Goal: Task Accomplishment & Management: Use online tool/utility

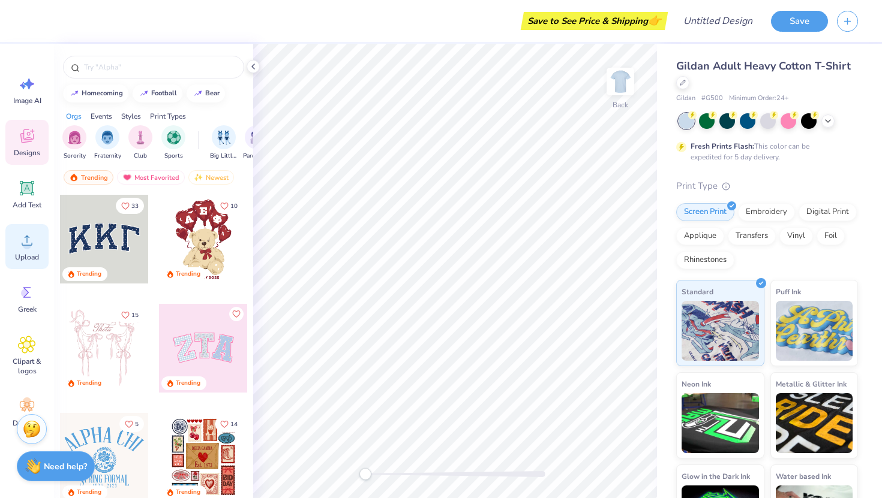
click at [25, 245] on icon at bounding box center [27, 241] width 11 height 10
click at [19, 256] on span "Upload" at bounding box center [27, 258] width 24 height 10
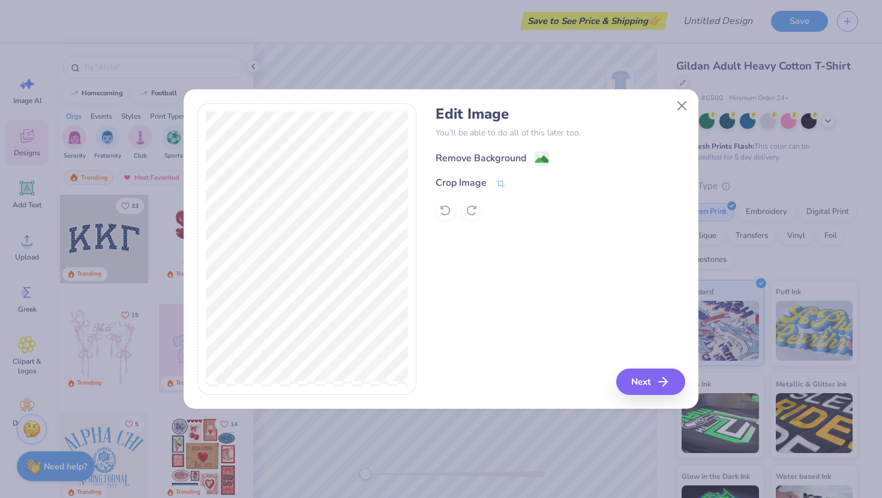
click at [525, 155] on div "Remove Background" at bounding box center [480, 158] width 91 height 14
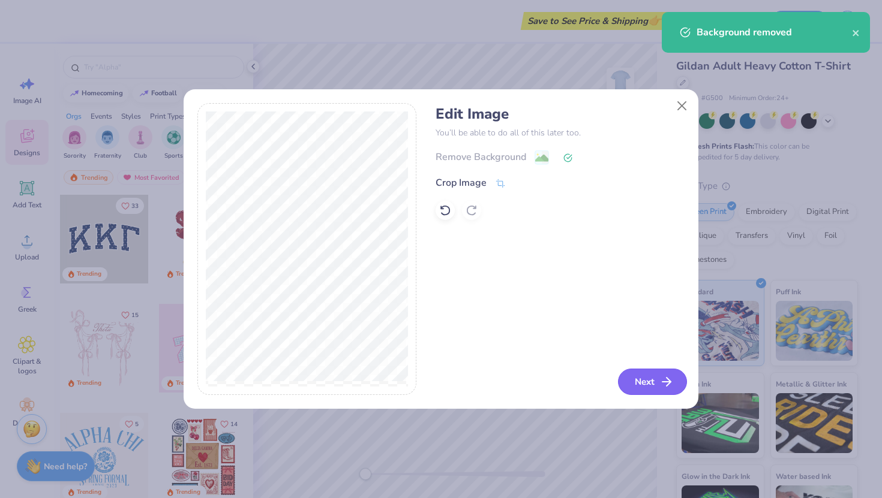
click at [651, 383] on button "Next" at bounding box center [652, 382] width 69 height 26
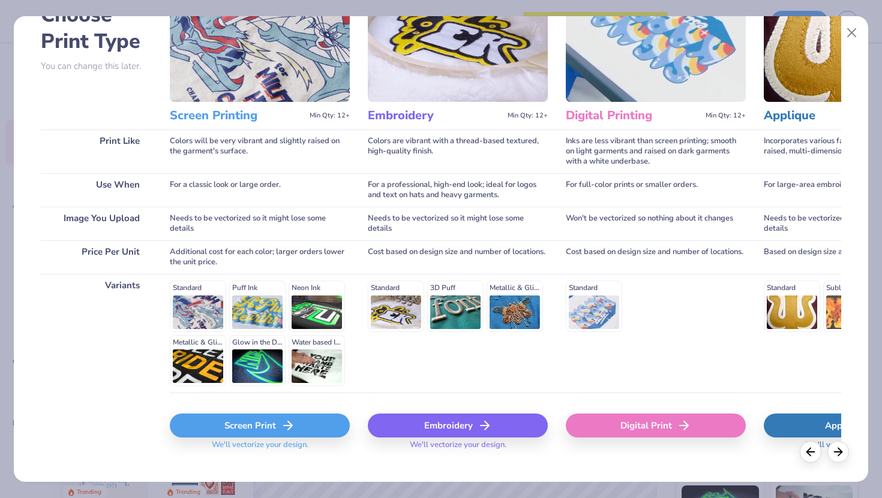
scroll to position [100, 0]
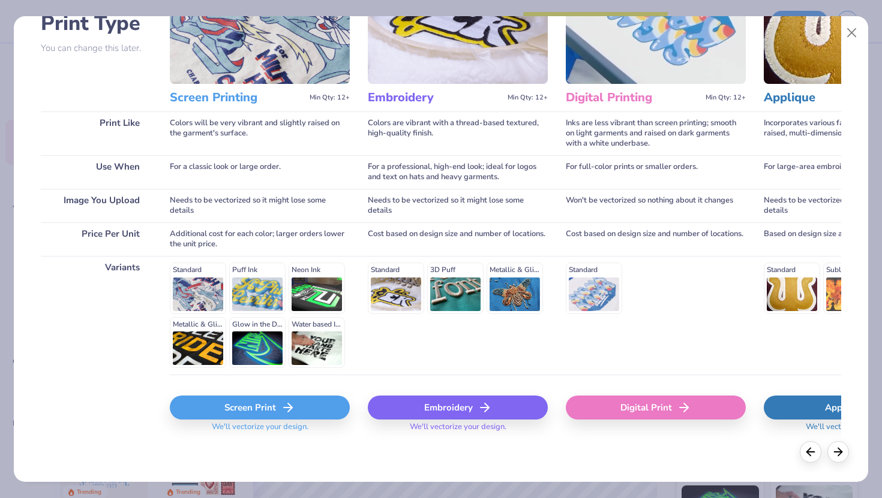
click at [277, 406] on div "Screen Print" at bounding box center [260, 408] width 180 height 24
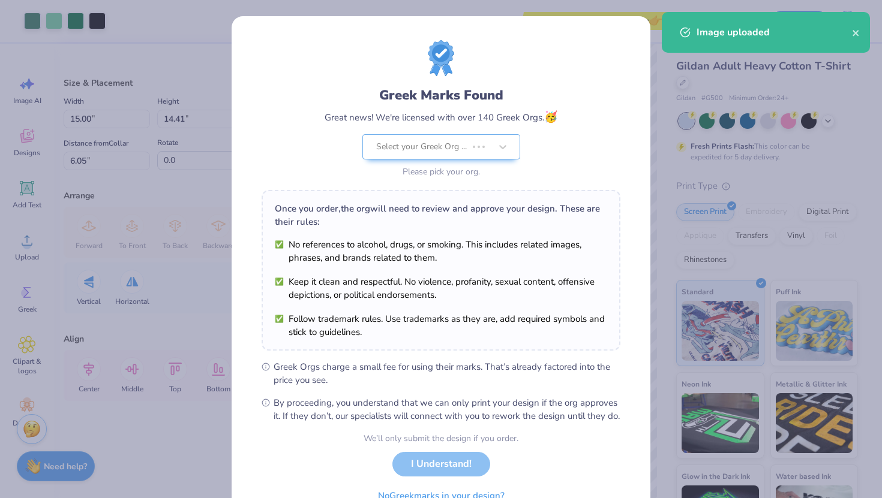
click at [557, 338] on div "Greek Marks Found Great news! We're licensed with over 140 Greek Orgs. 🥳 Select…" at bounding box center [441, 231] width 359 height 383
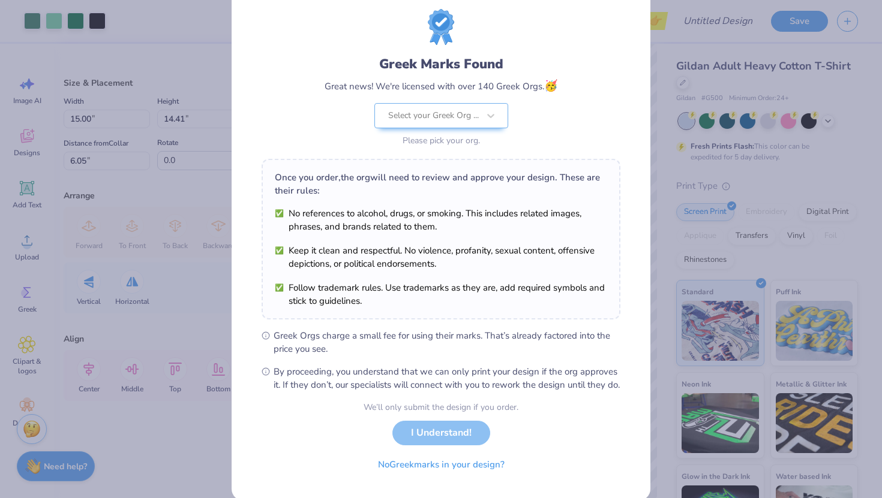
scroll to position [63, 0]
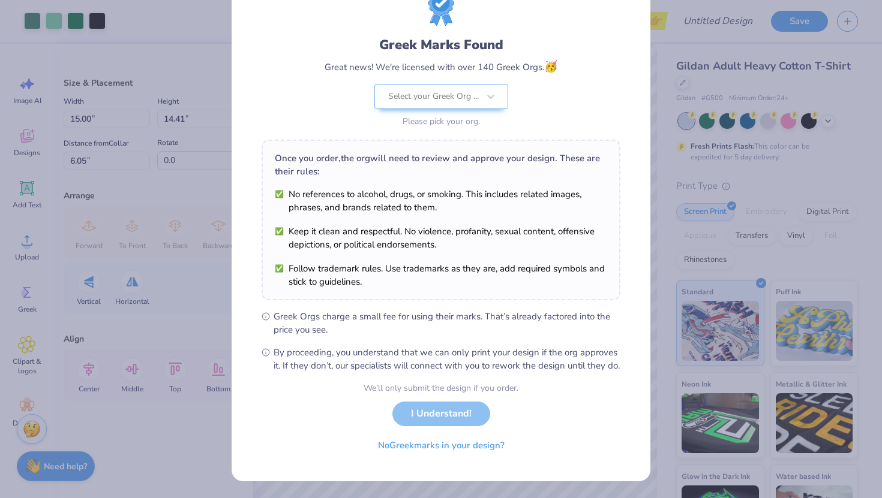
click at [430, 417] on div "We’ll only submit the design if you order. I Understand! No Greek marks in your…" at bounding box center [441, 420] width 155 height 76
click at [435, 395] on div "We’ll only submit the design if you order. I Understand! No Greek marks in your…" at bounding box center [441, 420] width 155 height 76
click at [585, 380] on form "Greek Marks Found Great news! We're licensed with over 140 Greek Orgs. 🥳 Select…" at bounding box center [441, 224] width 359 height 468
click at [424, 413] on div "We’ll only submit the design if you order. I Understand! No Greek marks in your…" at bounding box center [441, 420] width 155 height 76
click at [417, 392] on div "We’ll only submit the design if you order." at bounding box center [441, 388] width 155 height 13
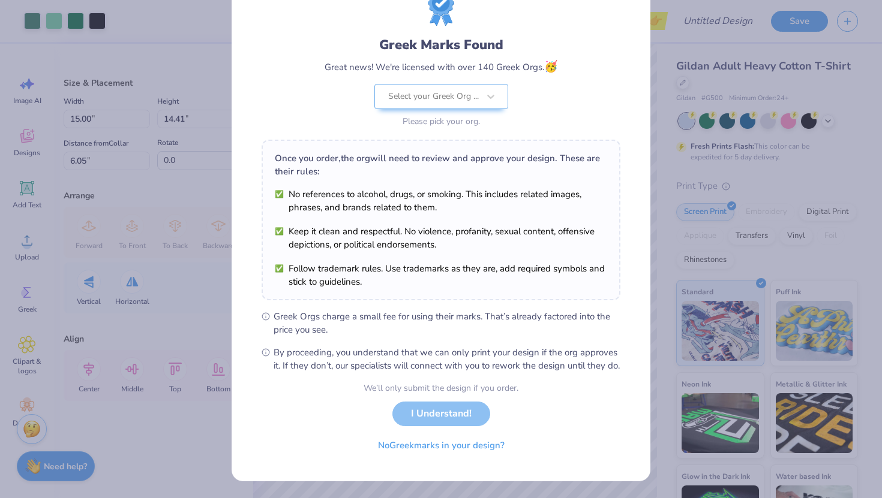
click at [260, 333] on div "Greek Marks Found Great news! We're licensed with over 140 Greek Orgs. 🥳 Select…" at bounding box center [441, 224] width 419 height 516
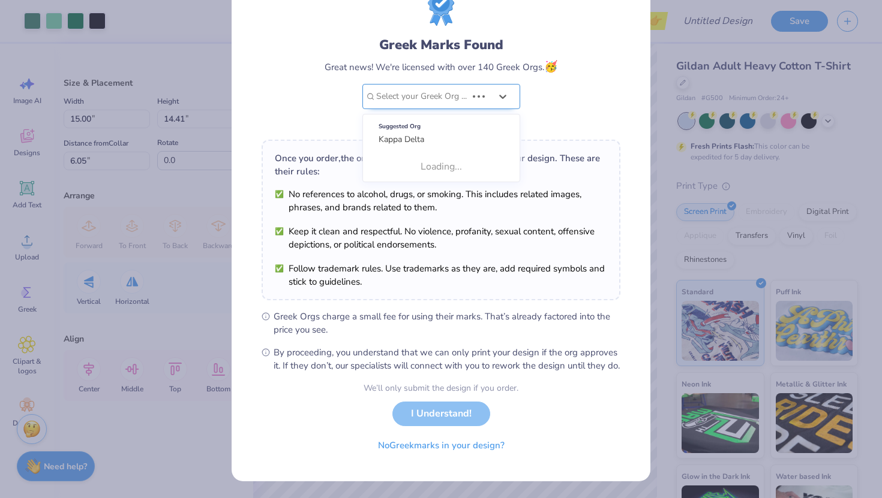
click at [461, 85] on div "Greek Marks Found Great news! We're licensed with over 140 Greek Orgs. 🥳 Use Up…" at bounding box center [441, 82] width 233 height 95
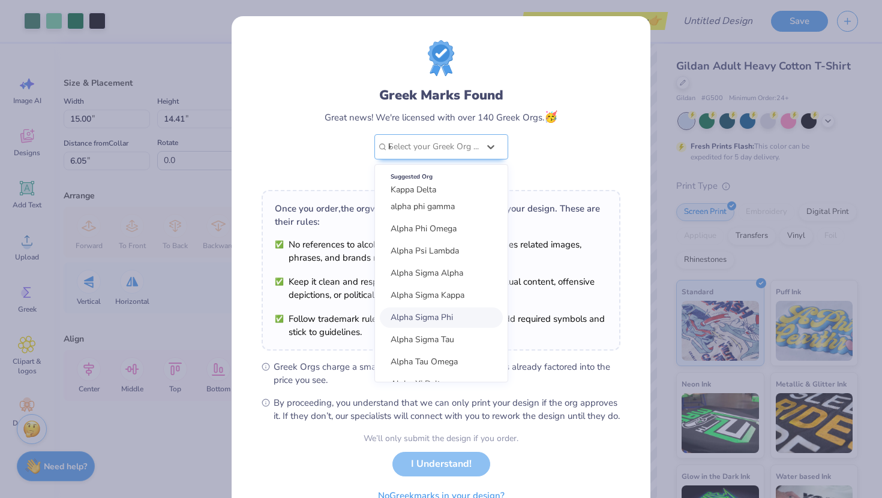
scroll to position [0, 0]
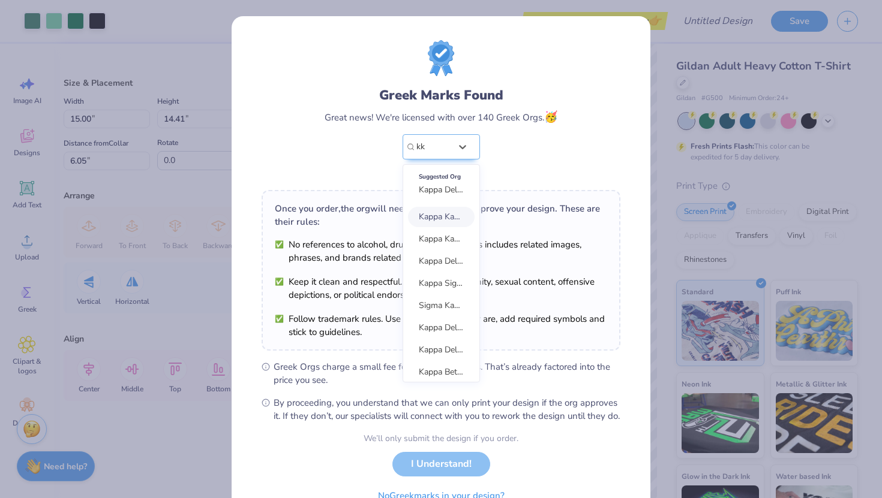
click at [449, 214] on span "Kappa Kappa Gamma" at bounding box center [459, 216] width 80 height 11
type input "kk"
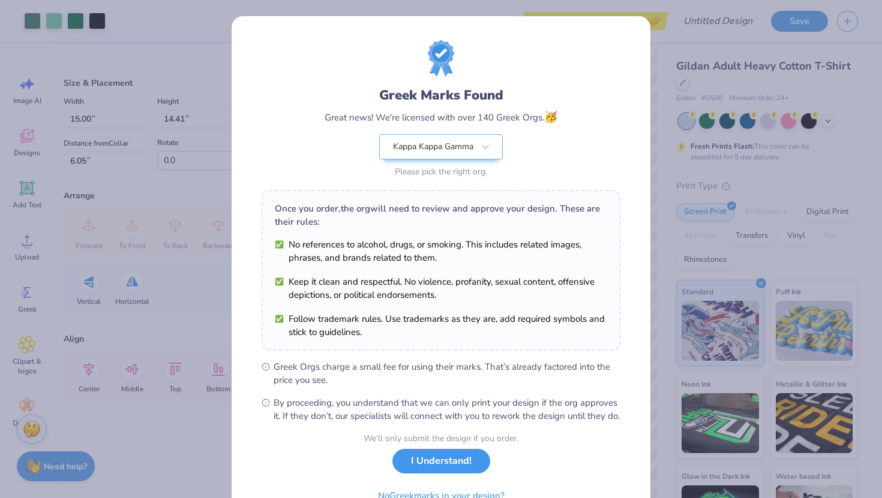
click at [448, 474] on button "I Understand!" at bounding box center [441, 461] width 98 height 25
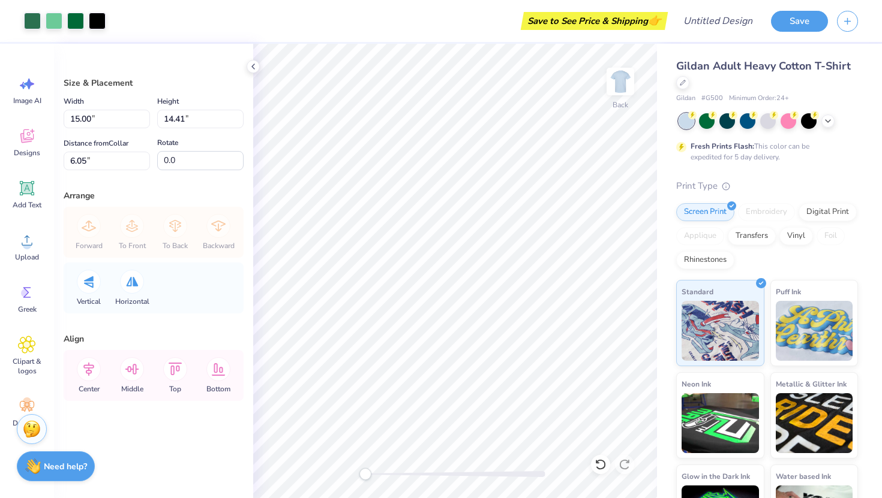
type input "12.34"
type input "11.86"
type input "7.56"
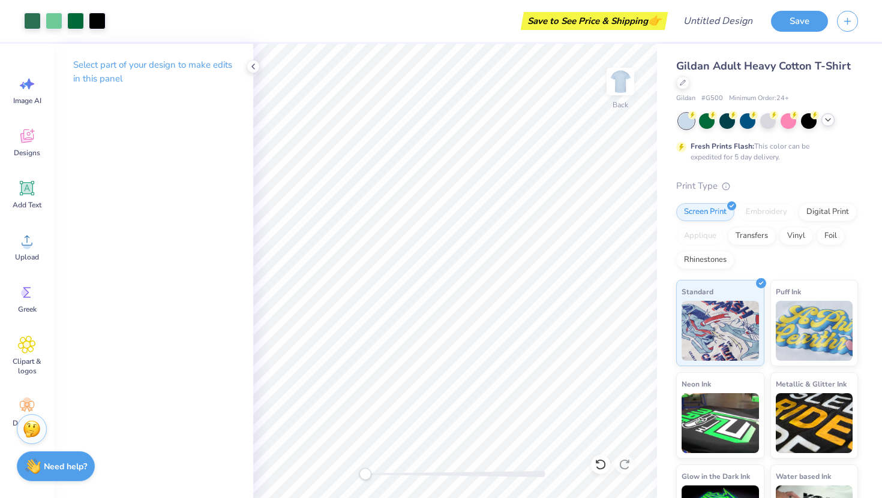
click at [828, 115] on icon at bounding box center [828, 120] width 10 height 10
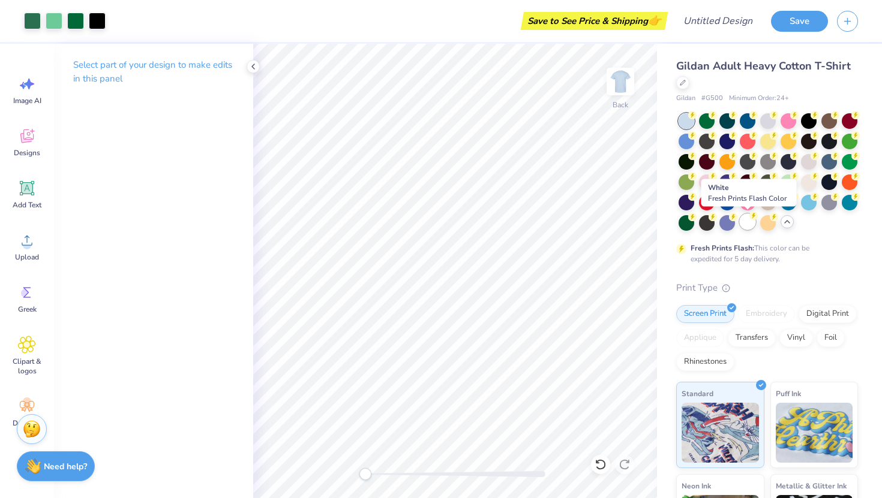
click at [741, 219] on div at bounding box center [748, 222] width 16 height 16
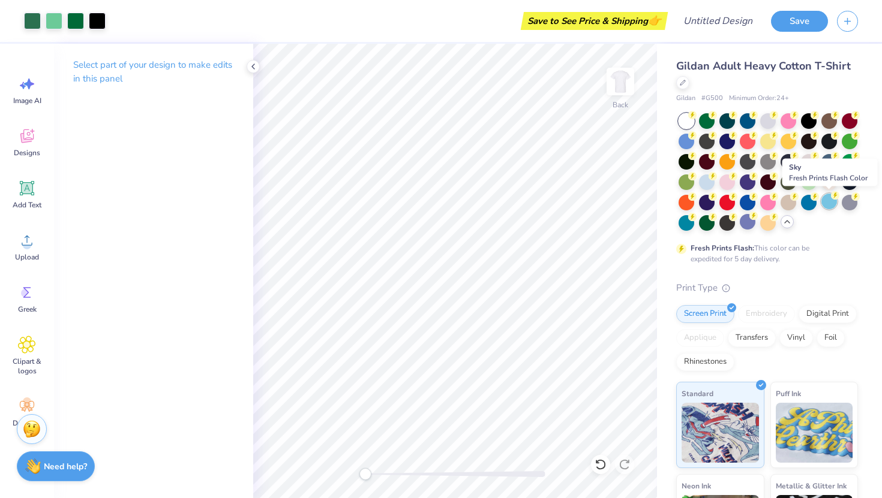
click at [829, 204] on div at bounding box center [829, 202] width 16 height 16
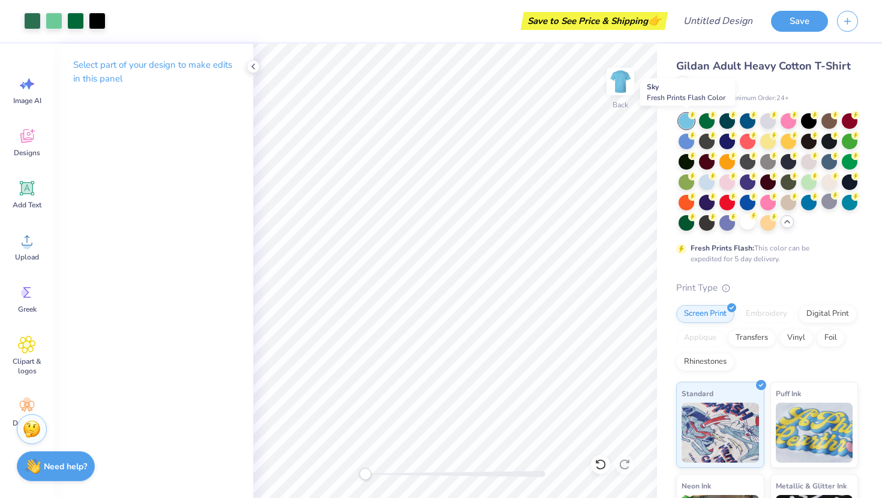
click at [683, 125] on div at bounding box center [686, 121] width 16 height 16
click at [705, 181] on div at bounding box center [707, 181] width 16 height 16
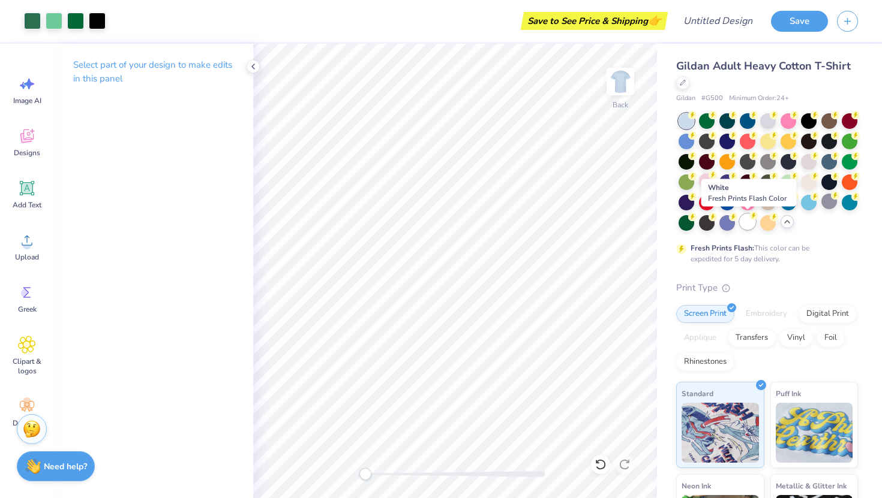
click at [750, 223] on div at bounding box center [748, 222] width 16 height 16
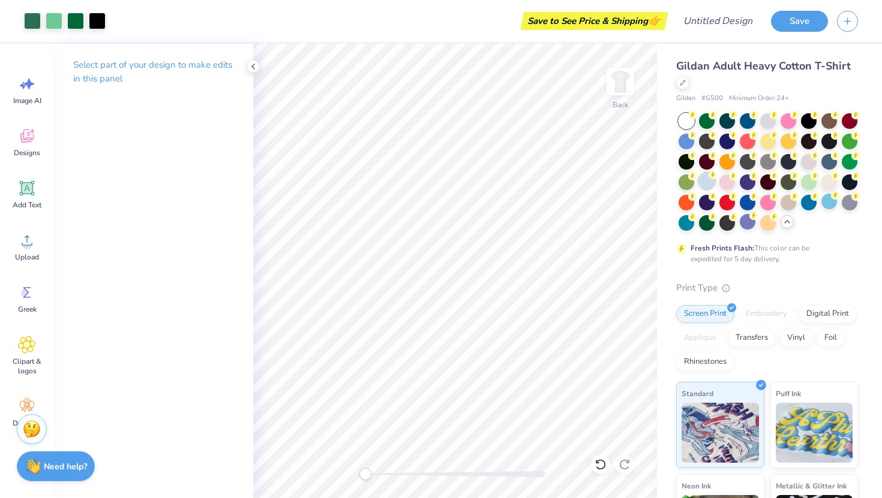
click at [707, 177] on div at bounding box center [707, 181] width 16 height 16
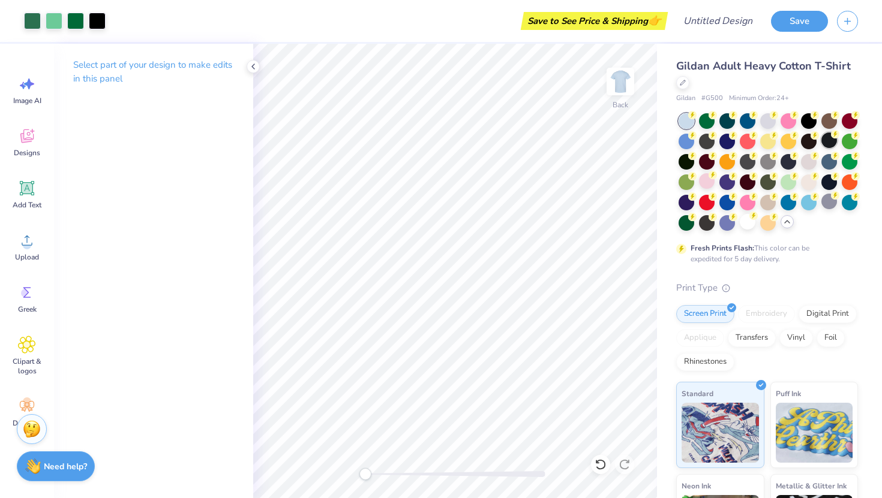
click at [831, 135] on icon at bounding box center [835, 134] width 8 height 8
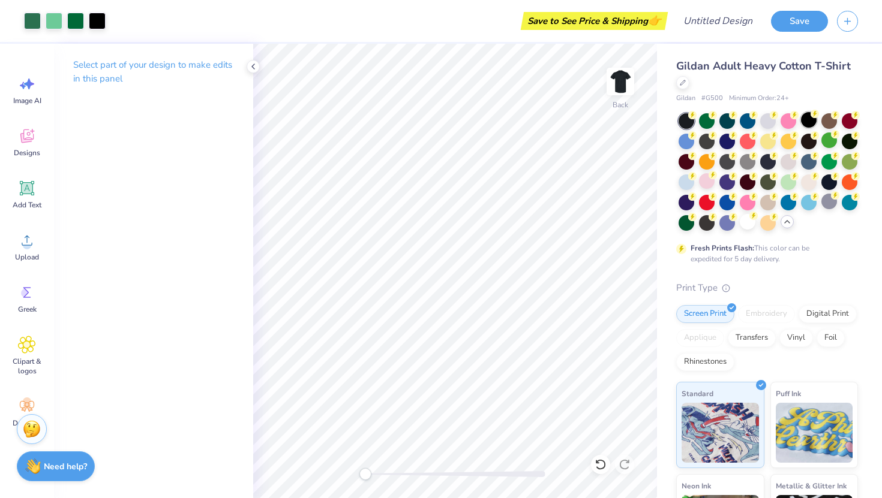
click at [810, 120] on div at bounding box center [809, 120] width 16 height 16
click at [747, 227] on div at bounding box center [748, 222] width 16 height 16
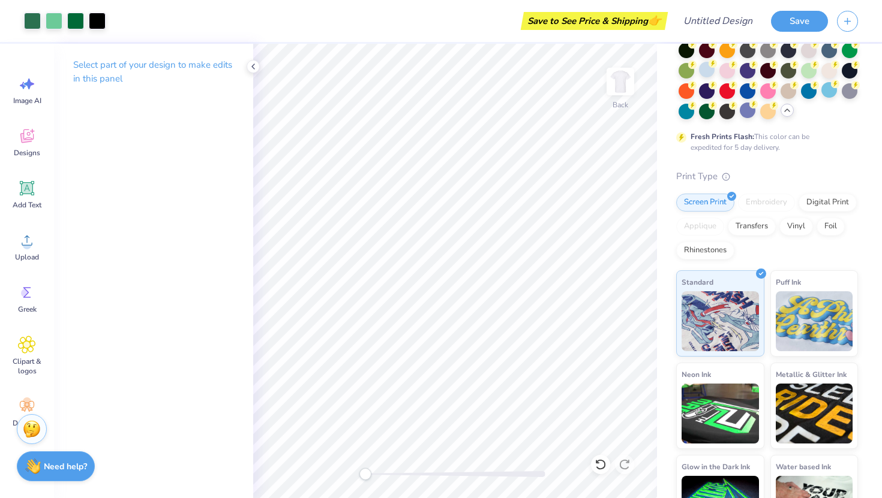
scroll to position [155, 0]
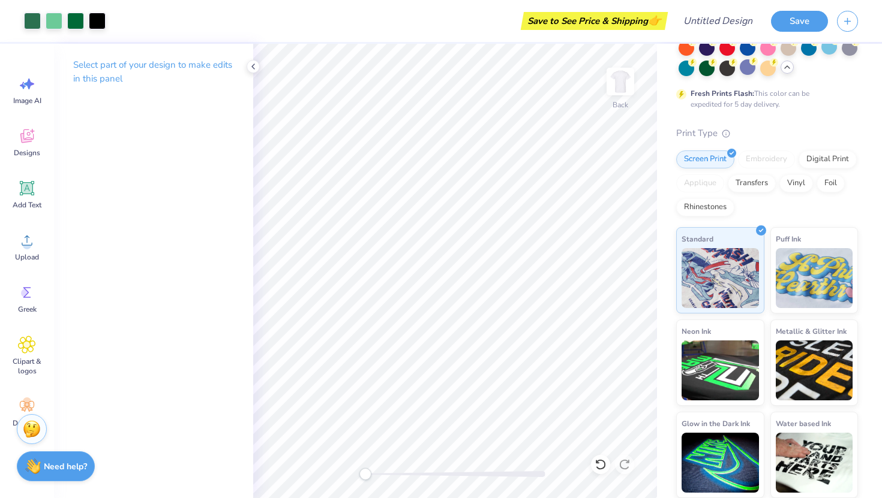
click at [781, 205] on div "Screen Print Embroidery Digital Print Applique Transfers Vinyl Foil Rhinestones" at bounding box center [767, 184] width 182 height 66
click at [635, 36] on div "Save to See Price & Shipping 👉" at bounding box center [390, 21] width 550 height 42
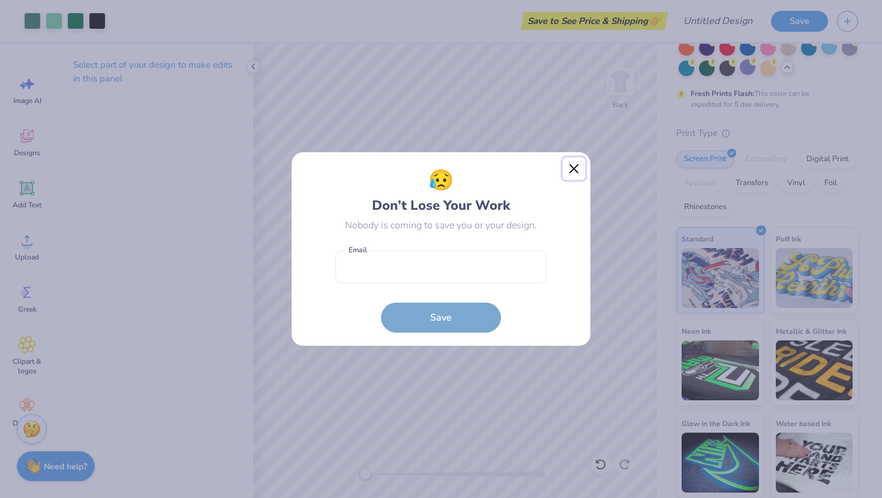
click at [571, 174] on button "Close" at bounding box center [574, 169] width 23 height 23
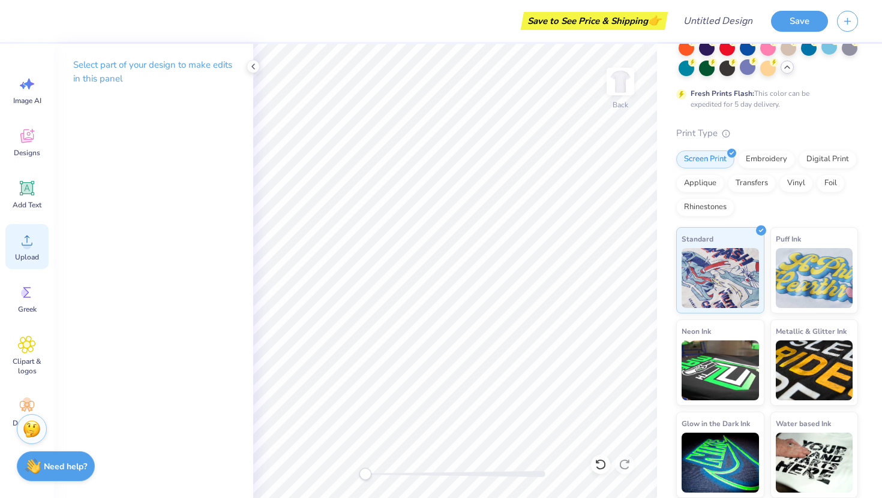
click at [29, 240] on icon at bounding box center [27, 241] width 18 height 18
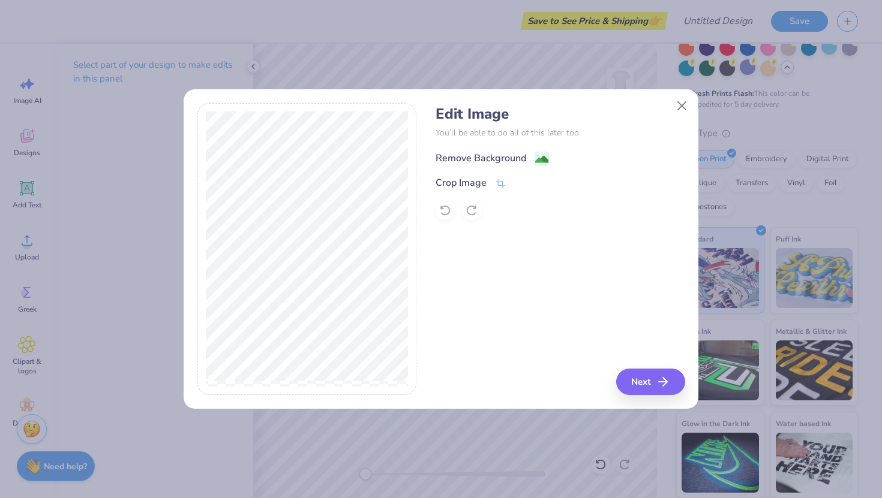
click at [468, 157] on div "Remove Background" at bounding box center [480, 158] width 91 height 14
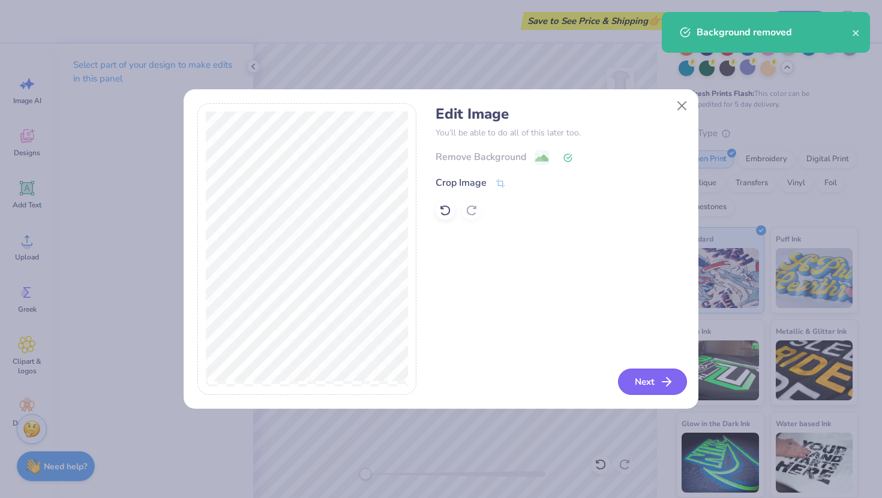
click at [638, 390] on button "Next" at bounding box center [652, 382] width 69 height 26
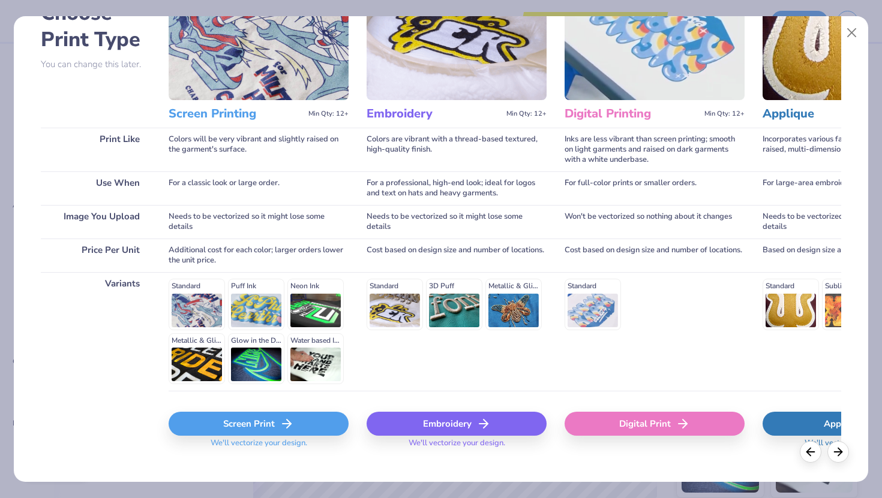
scroll to position [100, 0]
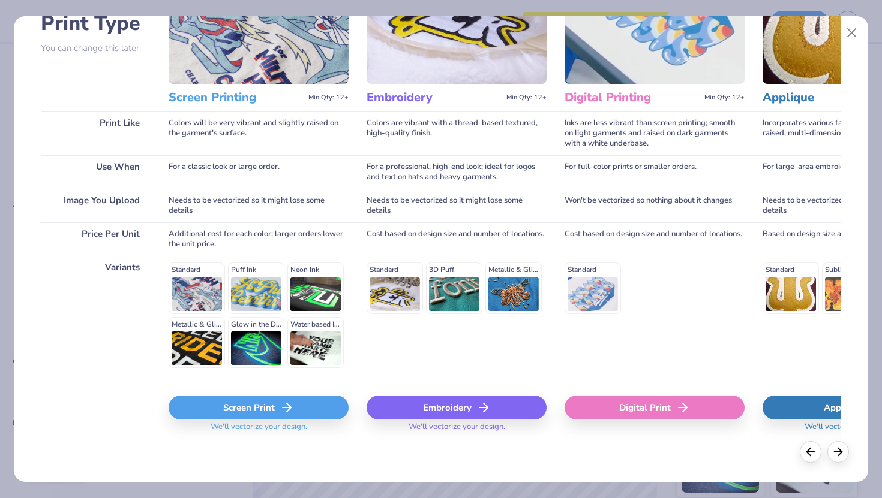
click at [245, 409] on div "Screen Print" at bounding box center [259, 408] width 180 height 24
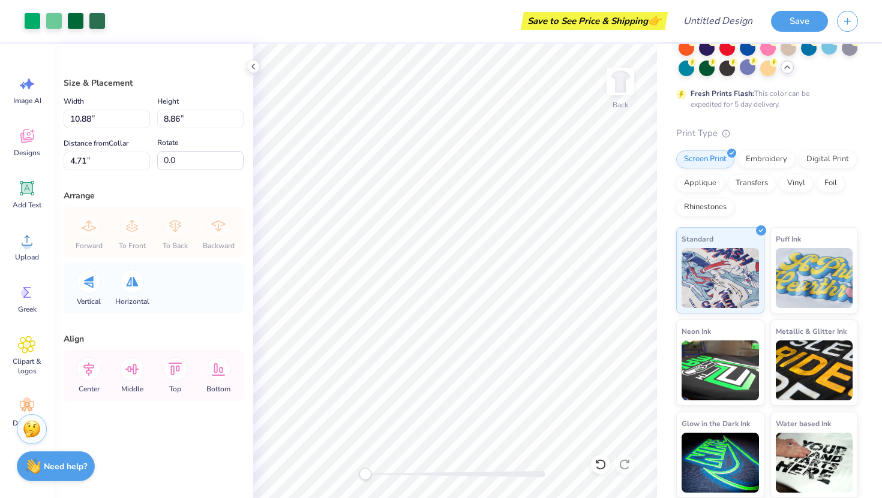
type input "10.88"
type input "8.86"
type input "4.71"
type input "11.94"
type input "9.72"
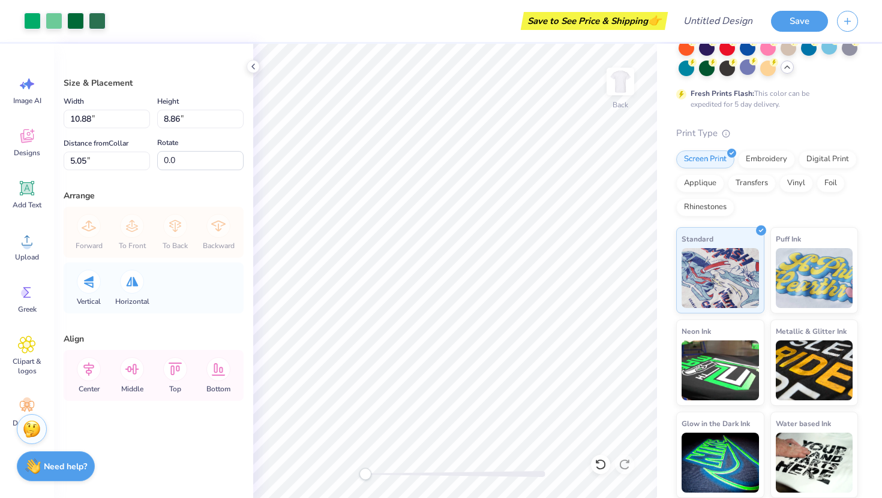
type input "5.02"
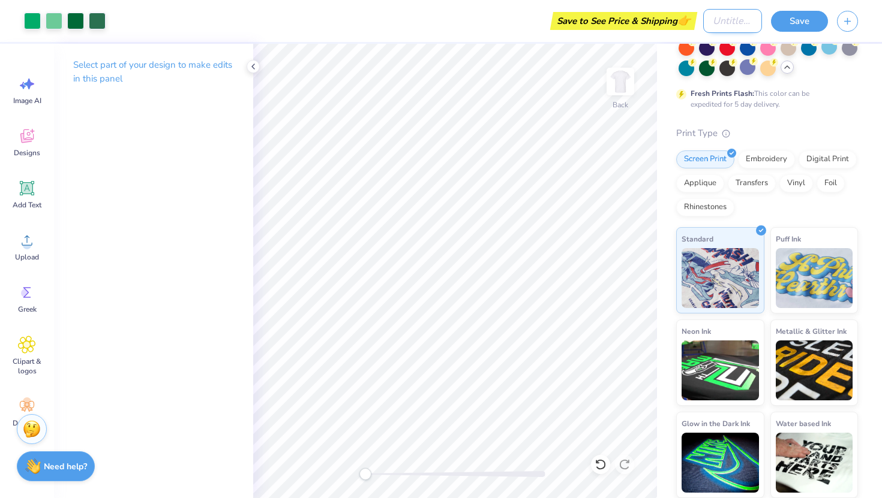
click at [703, 32] on input "Design Title" at bounding box center [732, 21] width 59 height 24
type input "kkg date party"
click at [802, 25] on button "Save" at bounding box center [799, 19] width 57 height 21
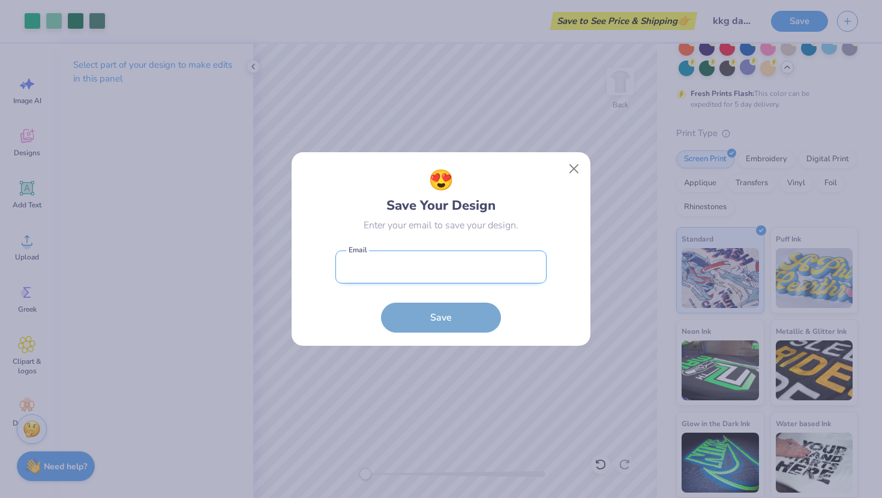
click at [387, 272] on input "email" at bounding box center [440, 267] width 211 height 33
type input "[EMAIL_ADDRESS][DOMAIN_NAME]"
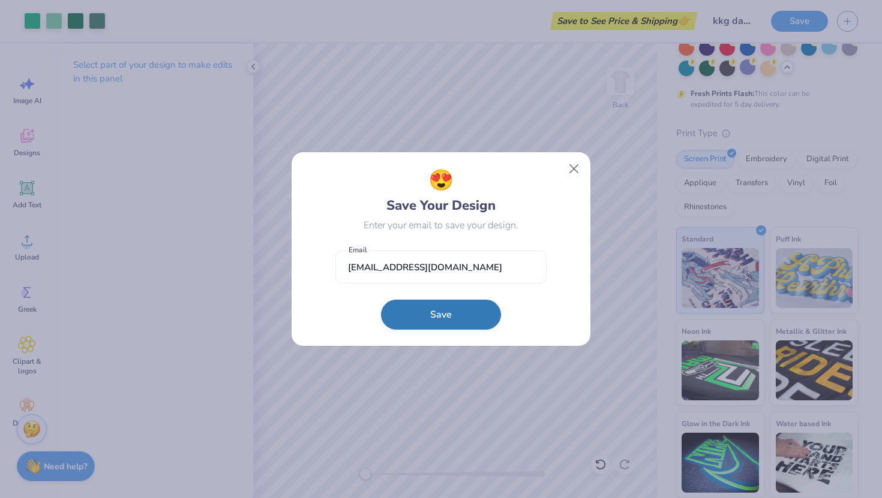
click at [440, 307] on button "Save" at bounding box center [441, 315] width 120 height 30
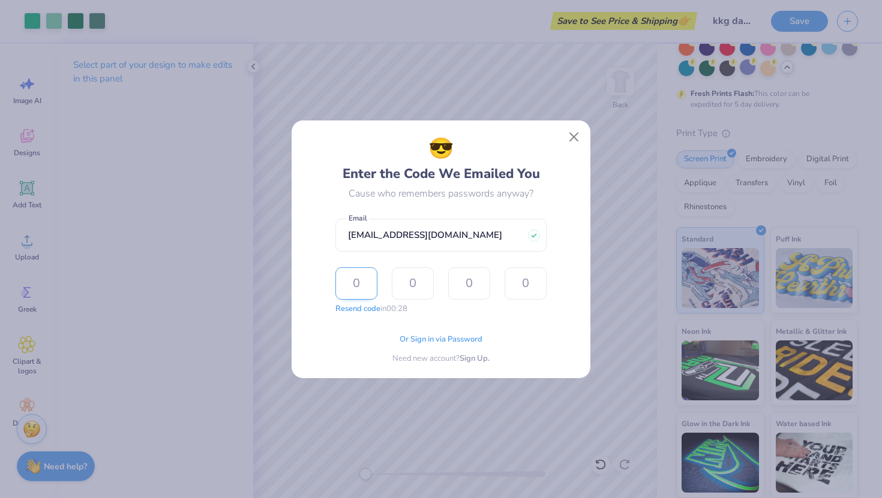
click at [360, 281] on input "text" at bounding box center [356, 284] width 42 height 32
click at [365, 310] on button "Resend code" at bounding box center [357, 308] width 45 height 12
click at [565, 136] on button "Close" at bounding box center [574, 136] width 23 height 23
